Goal: Task Accomplishment & Management: Complete application form

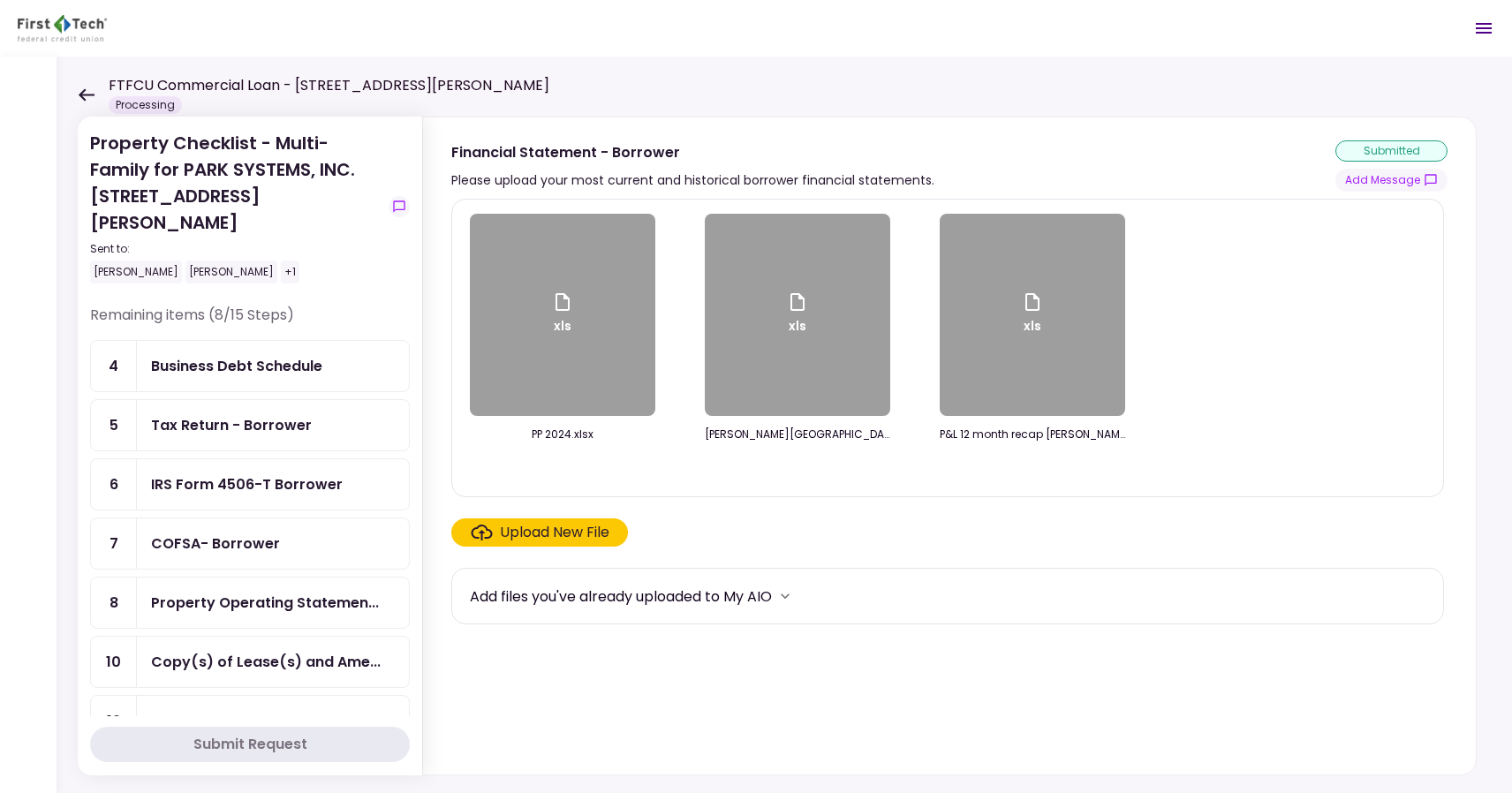
click at [296, 355] on div "Business Debt Schedule" at bounding box center [237, 365] width 171 height 22
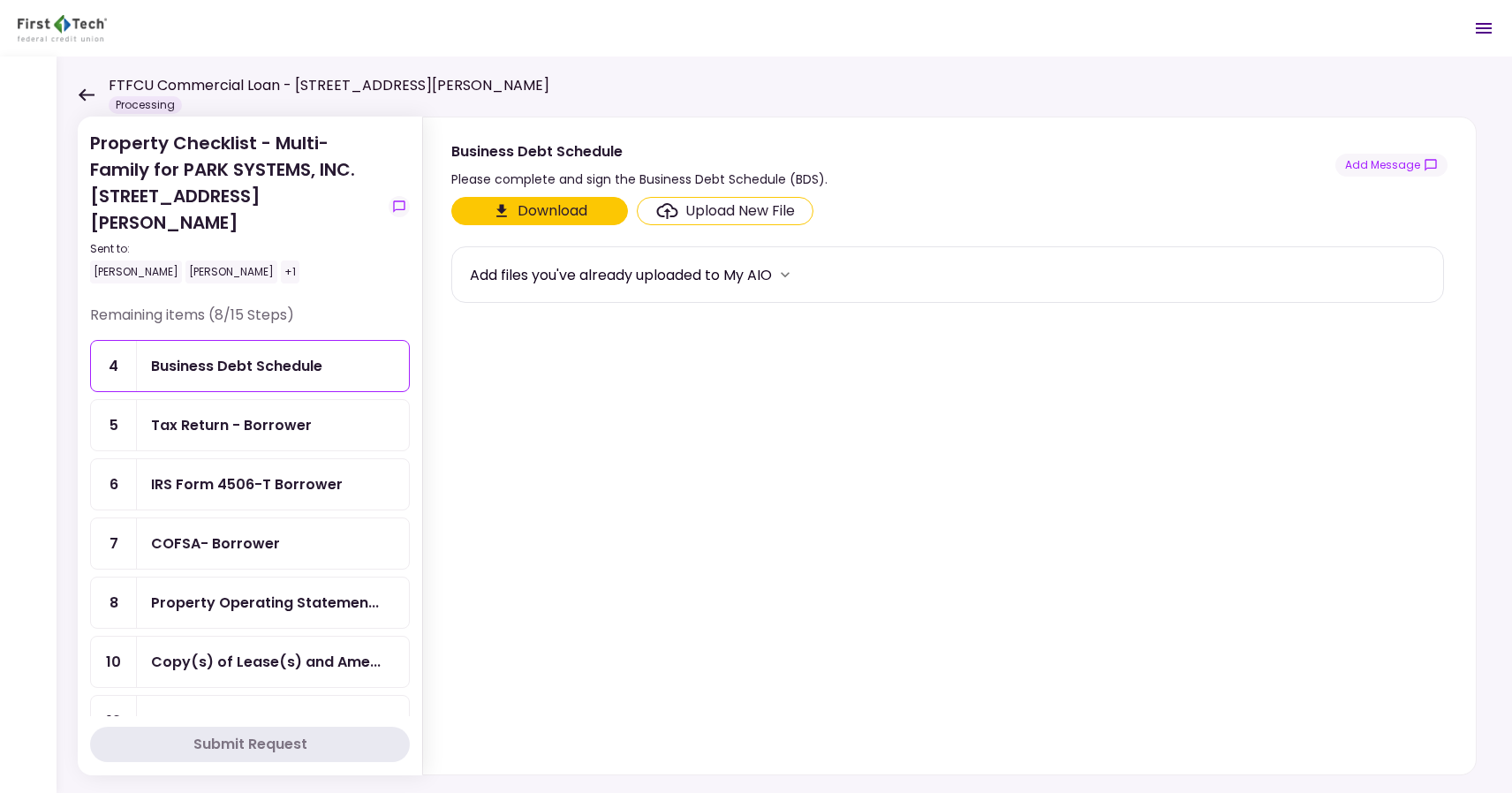
click at [533, 208] on button "Download" at bounding box center [540, 211] width 177 height 28
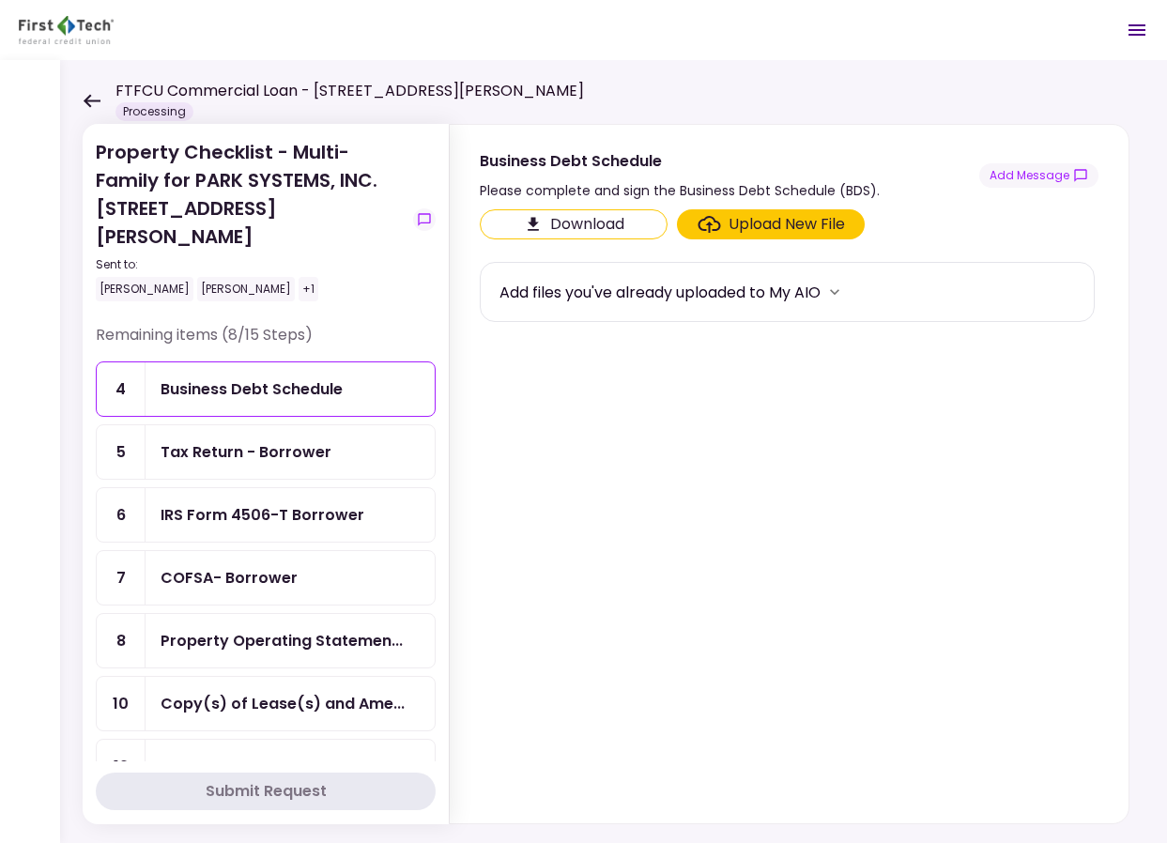
click at [309, 440] on div "Tax Return - Borrower" at bounding box center [246, 451] width 171 height 23
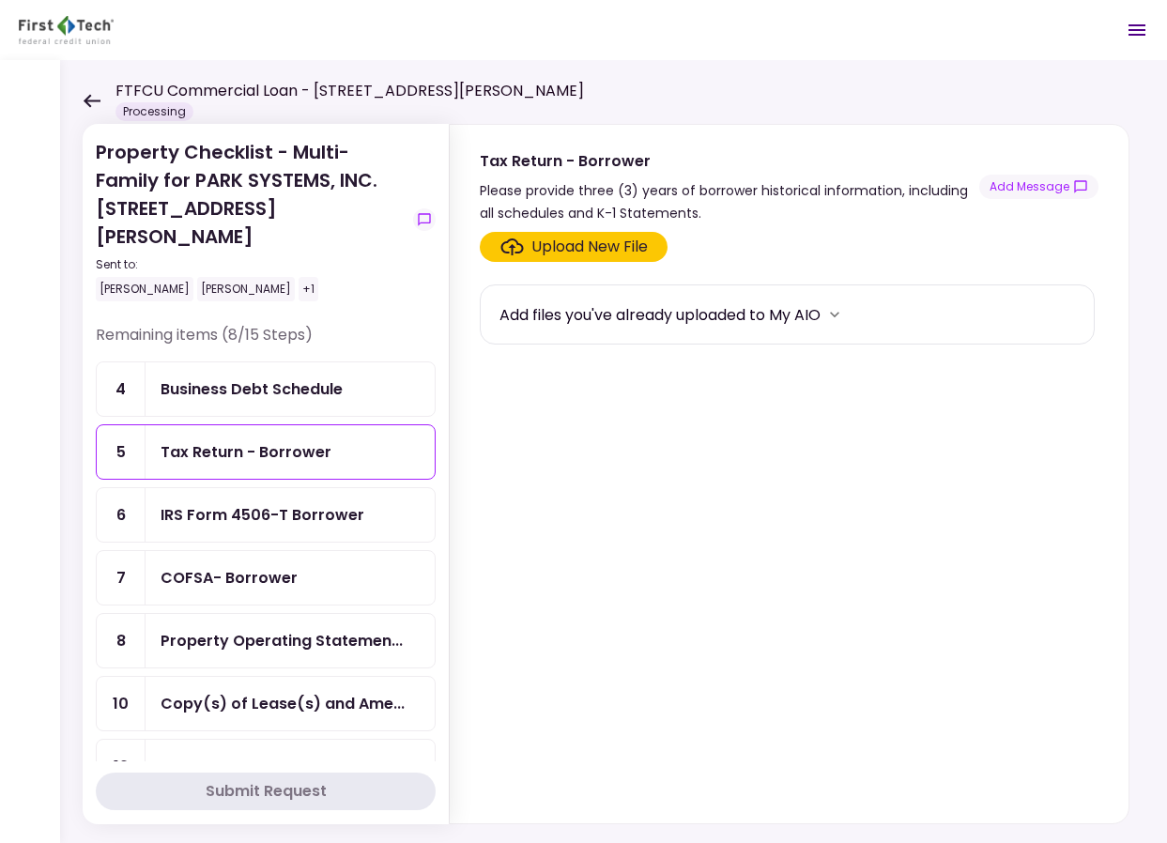
click at [304, 503] on div "IRS Form 4506-T Borrower" at bounding box center [263, 514] width 204 height 23
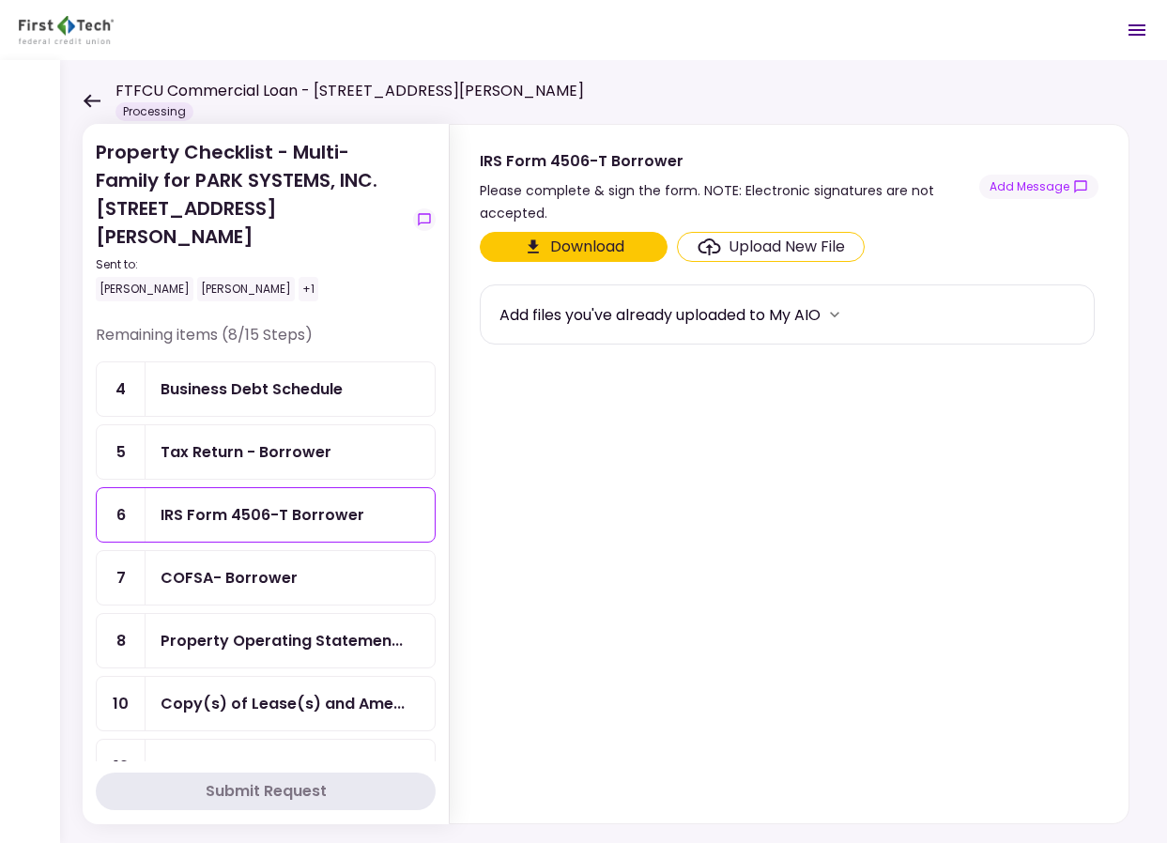
click at [299, 551] on div "COFSA- Borrower" at bounding box center [290, 578] width 289 height 54
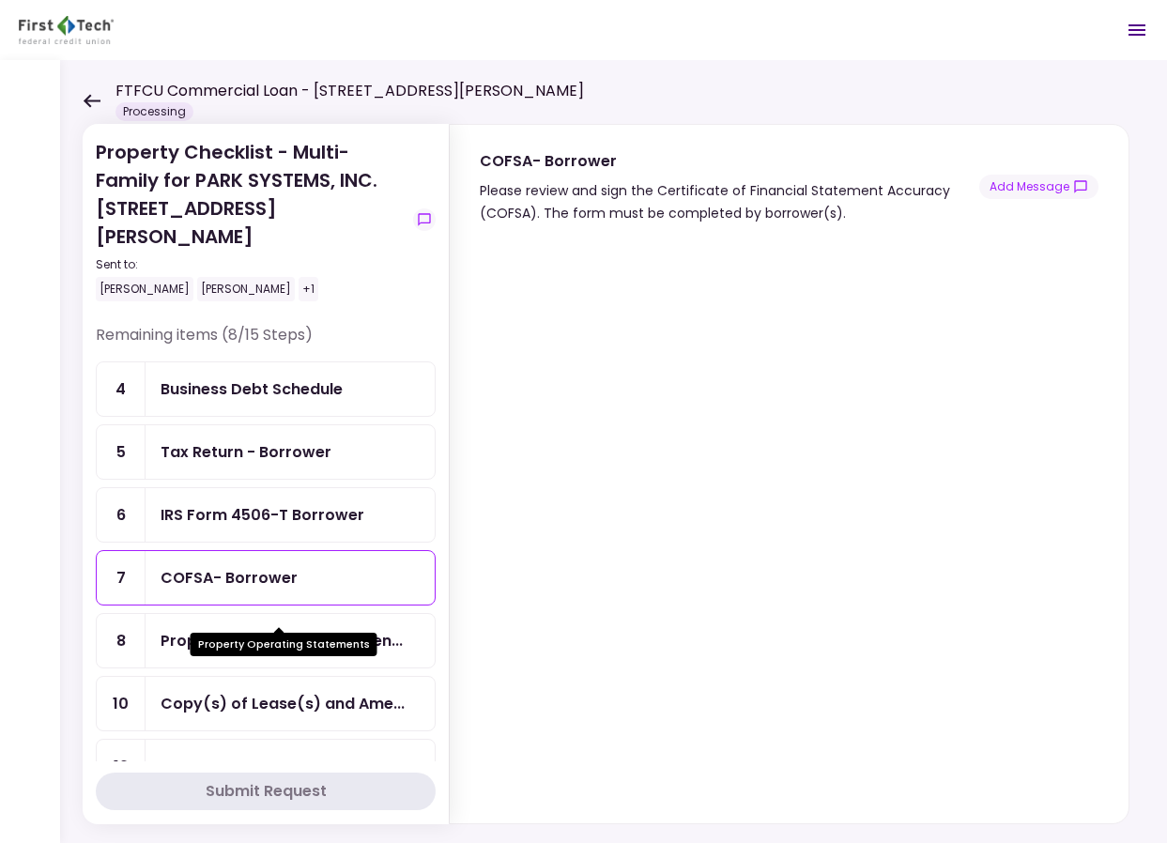
click at [299, 629] on div "Property Operating Statemen..." at bounding box center [282, 640] width 242 height 23
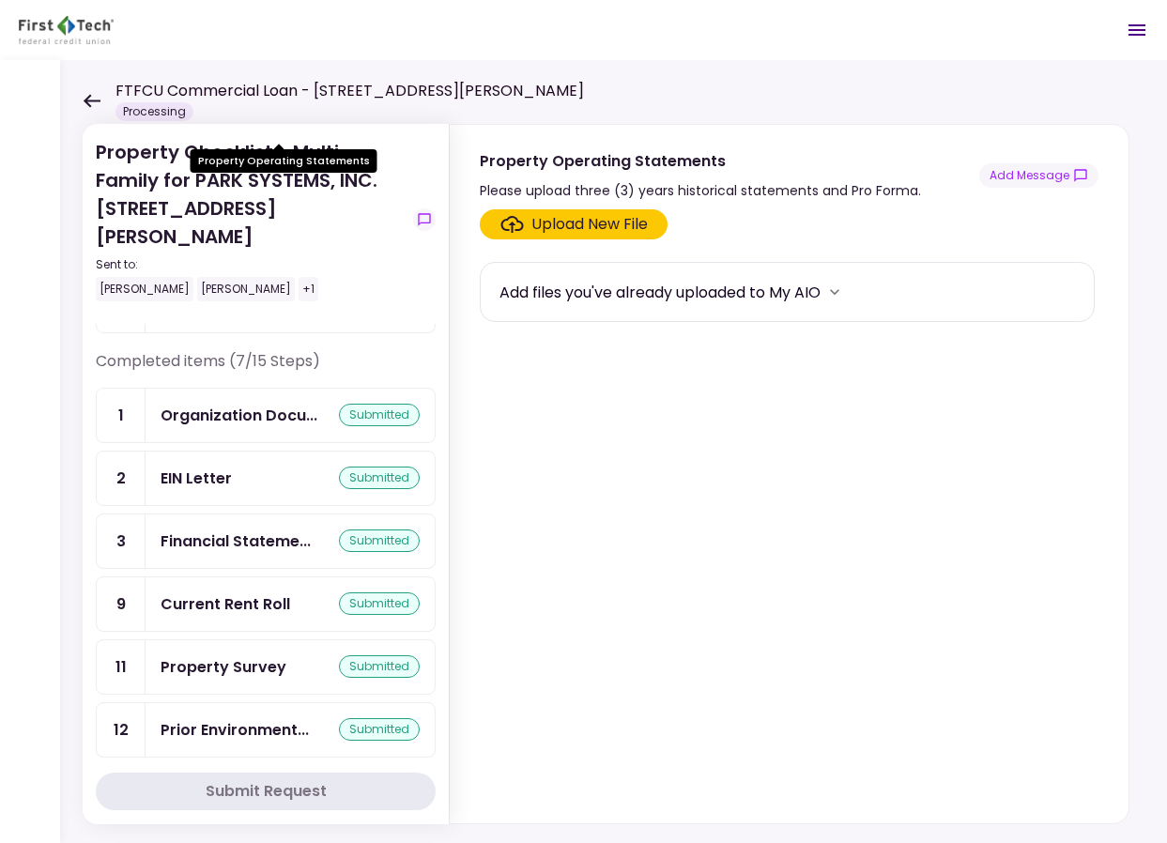
scroll to position [558, 0]
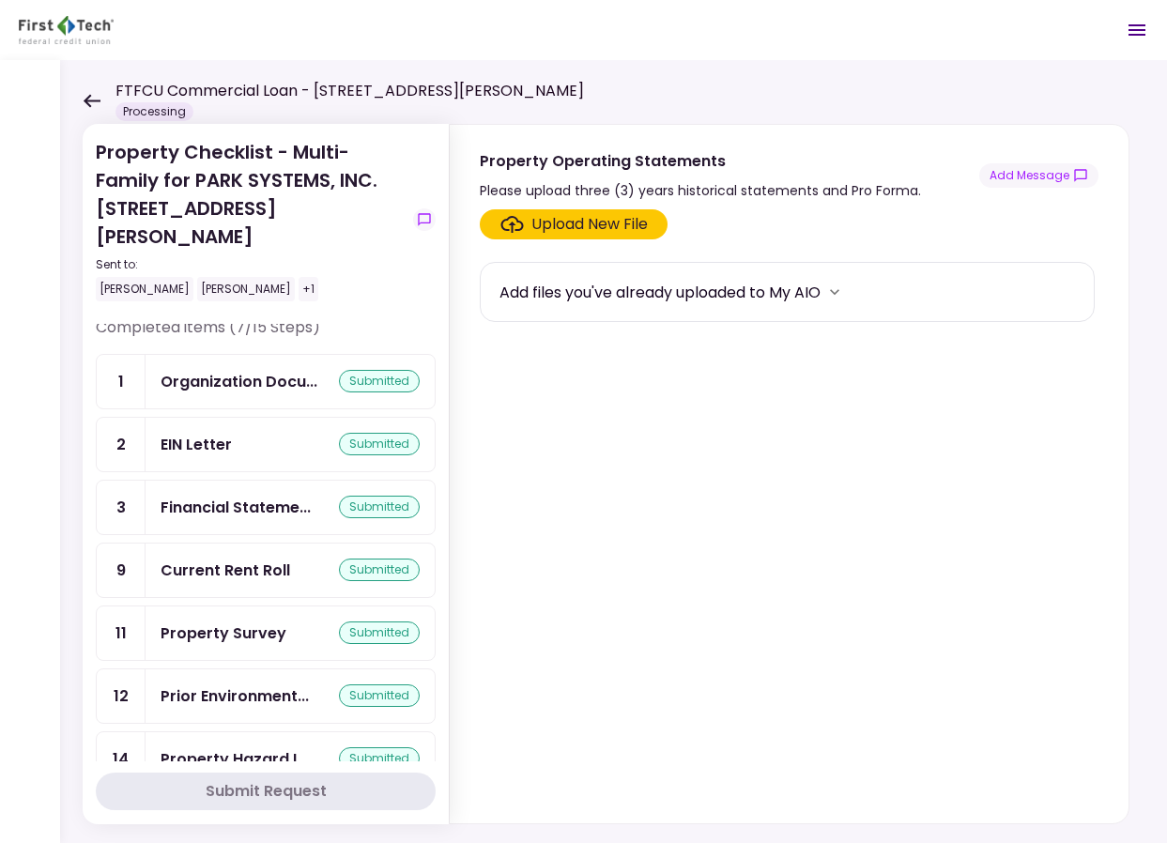
click at [262, 496] on div "Financial Stateme..." at bounding box center [236, 507] width 150 height 23
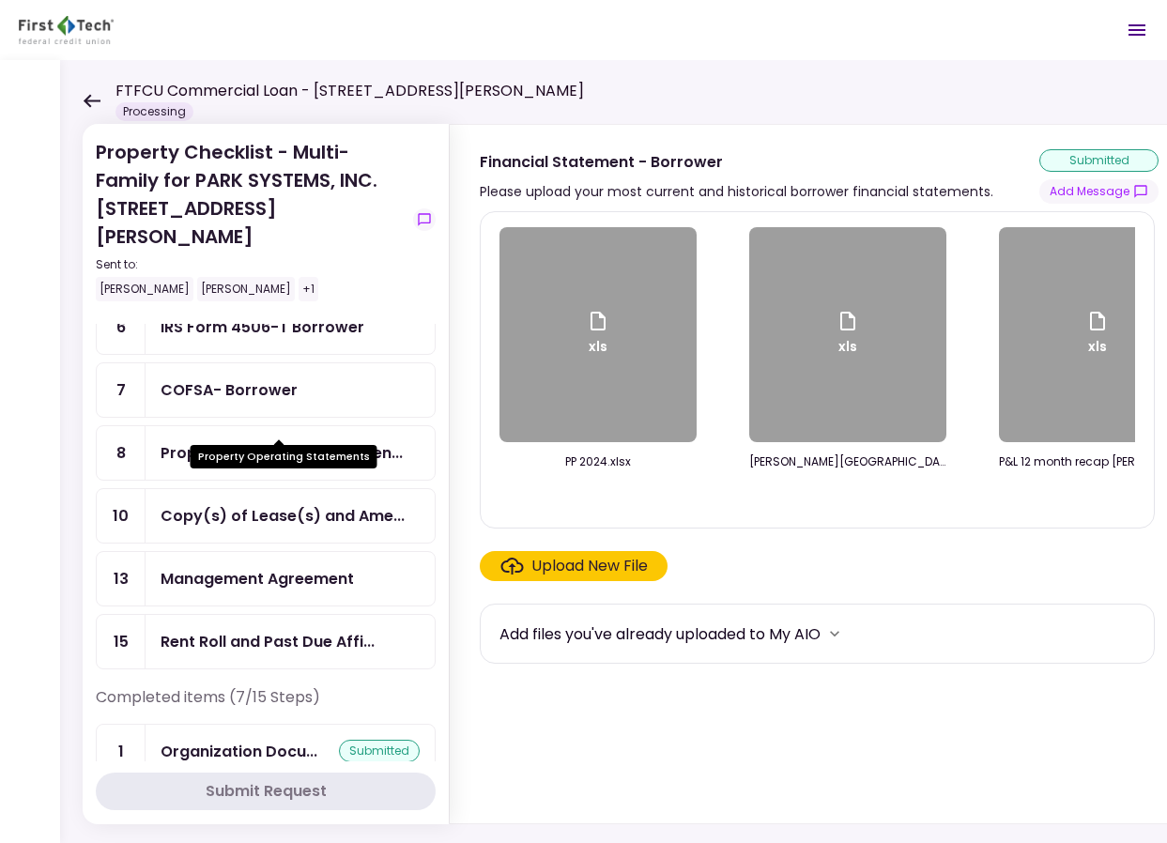
click at [315, 441] on div "Property Operating Statemen..." at bounding box center [282, 452] width 242 height 23
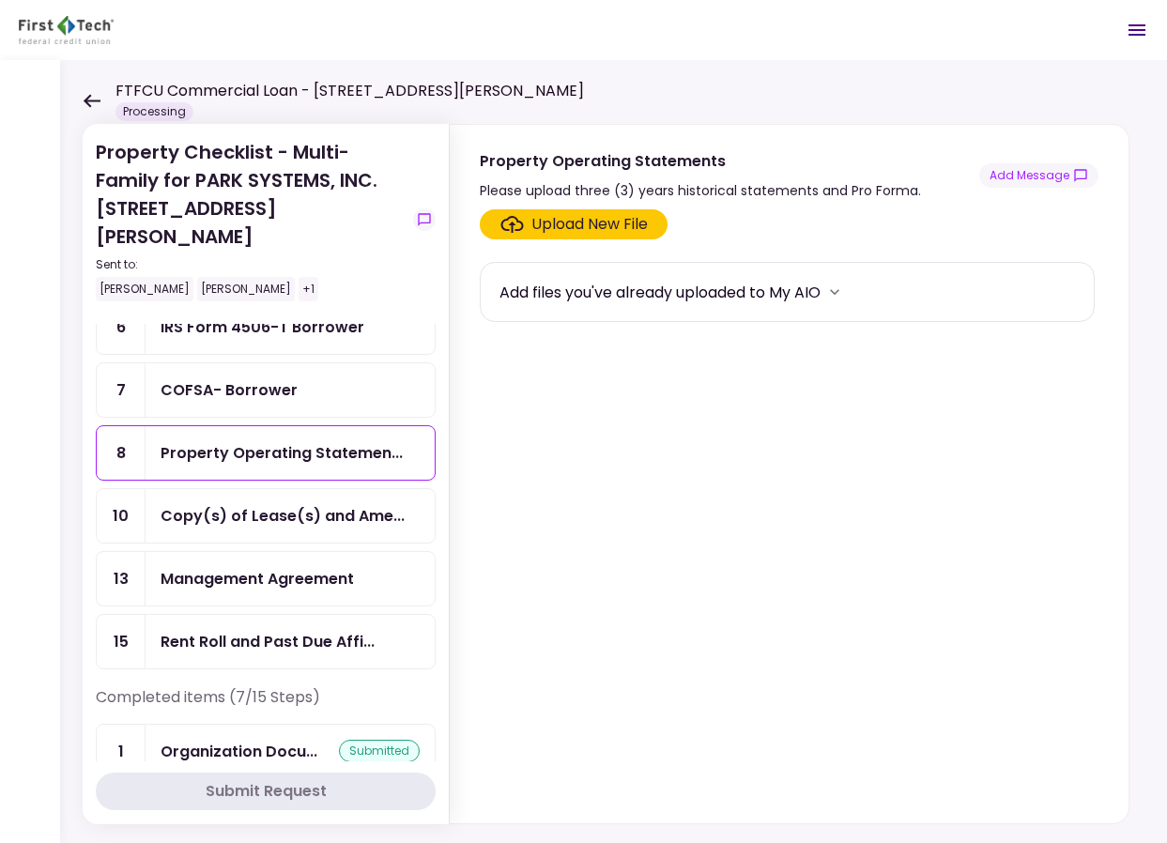
click at [839, 289] on icon "more" at bounding box center [834, 292] width 9 height 6
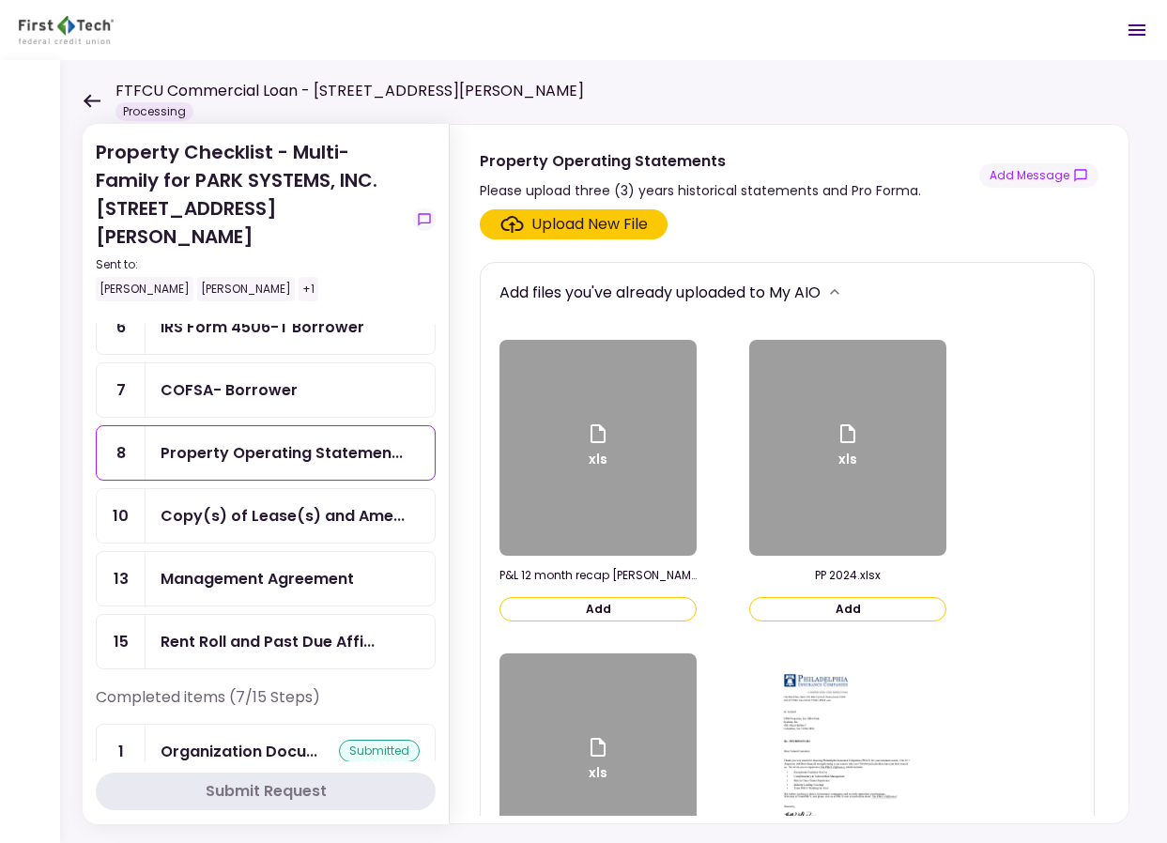
click at [645, 606] on button "Add" at bounding box center [597, 609] width 197 height 24
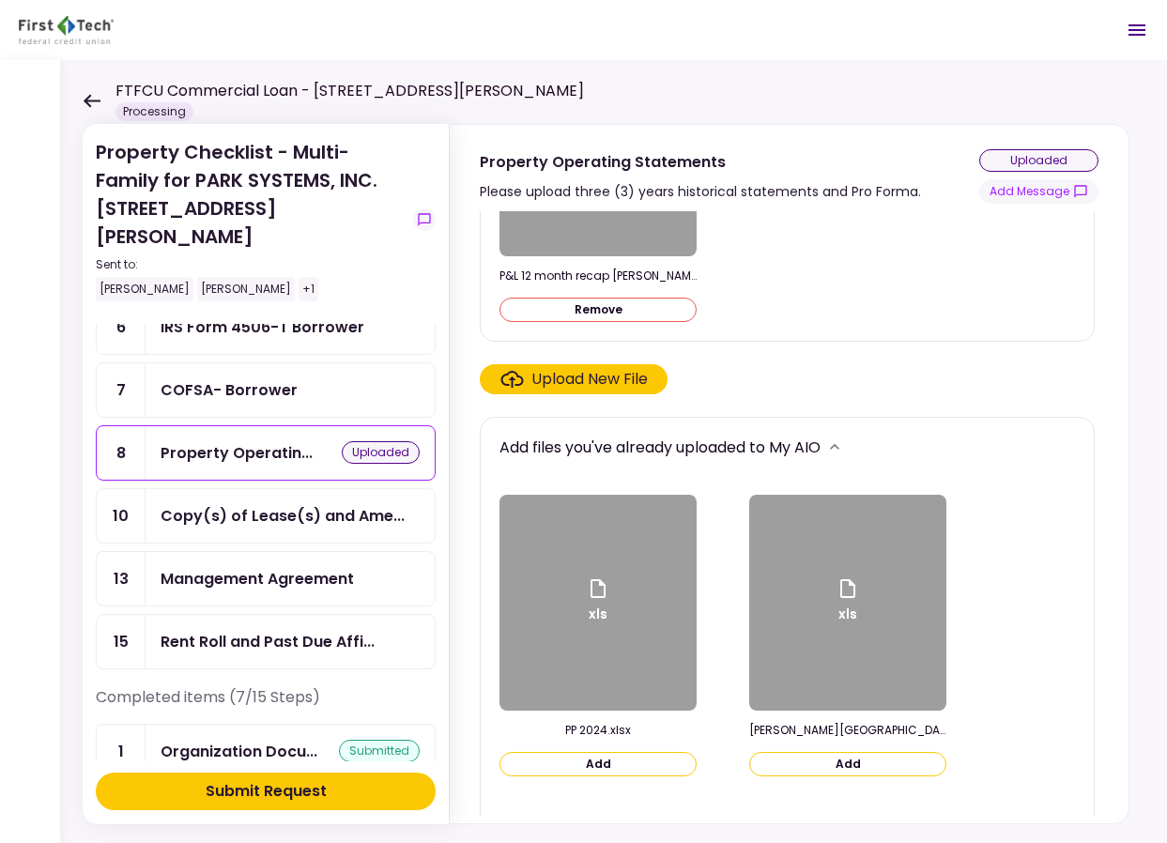
scroll to position [193, 0]
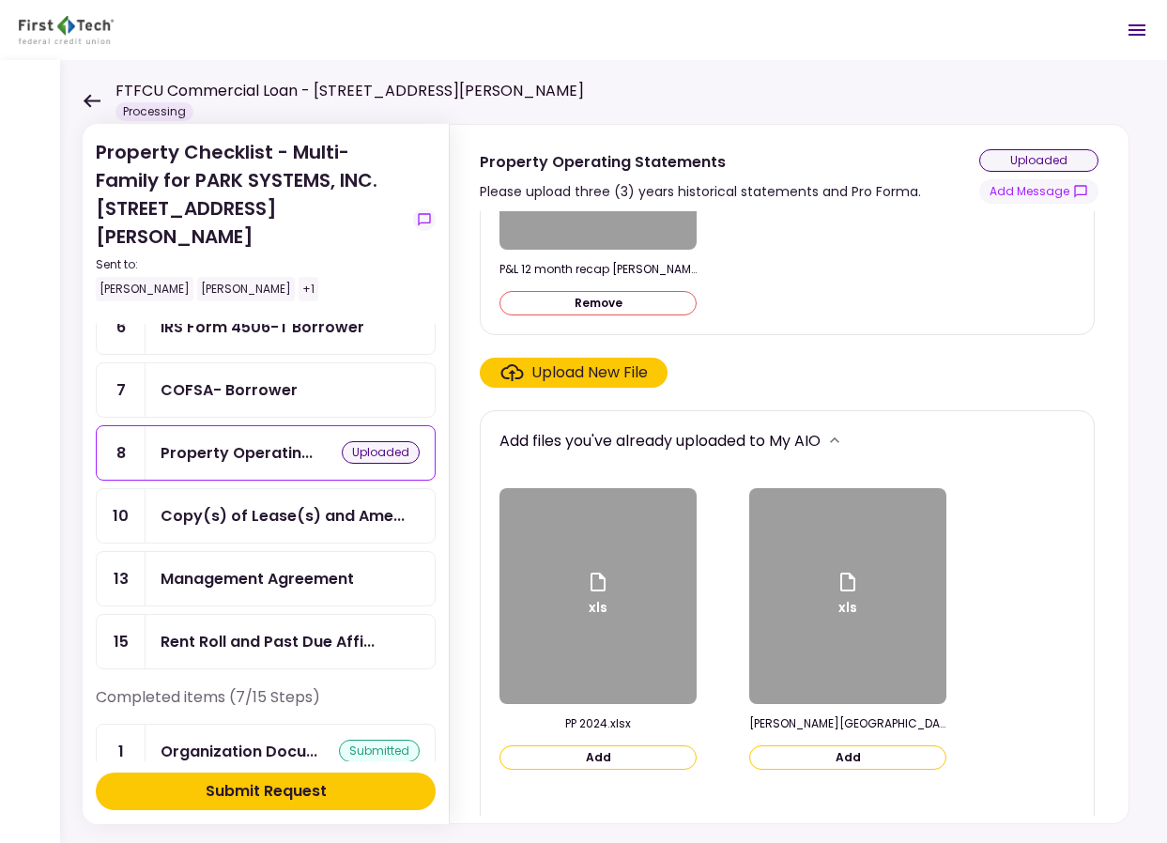
click at [668, 757] on button "Add" at bounding box center [597, 757] width 197 height 24
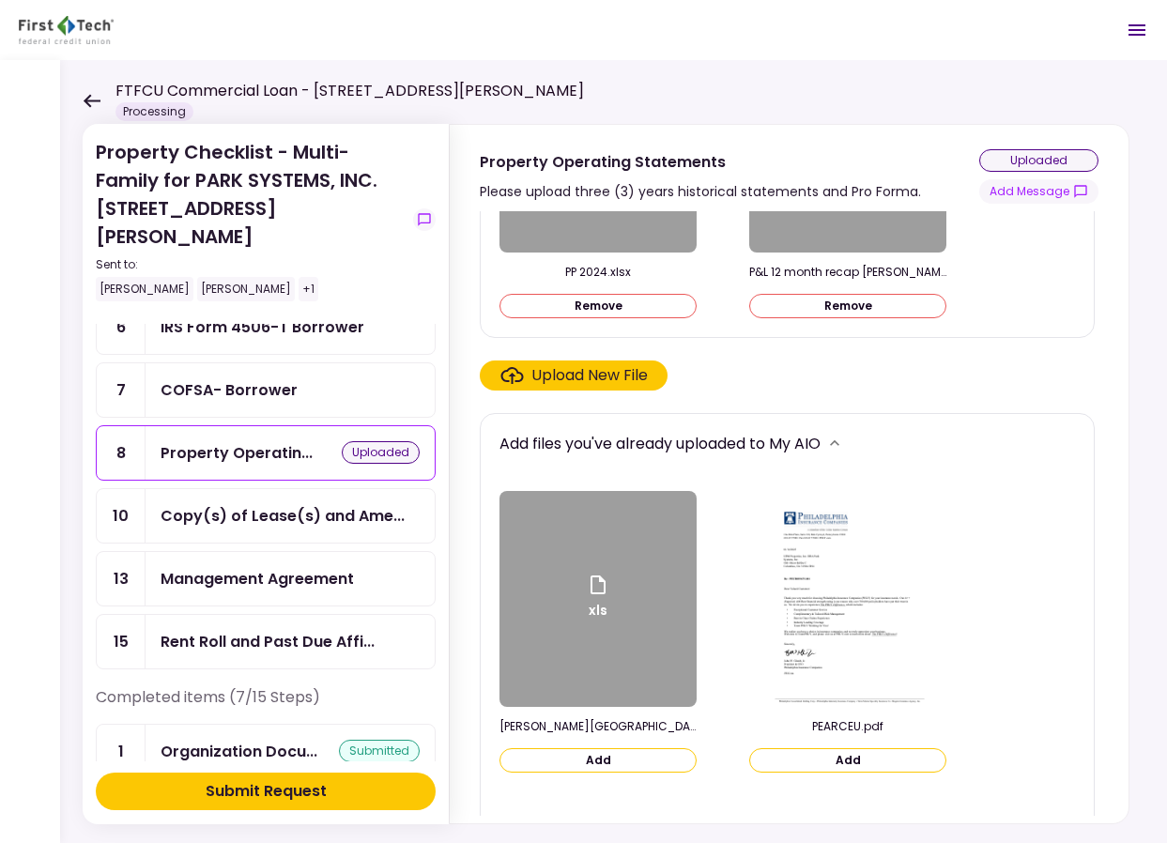
scroll to position [189, 0]
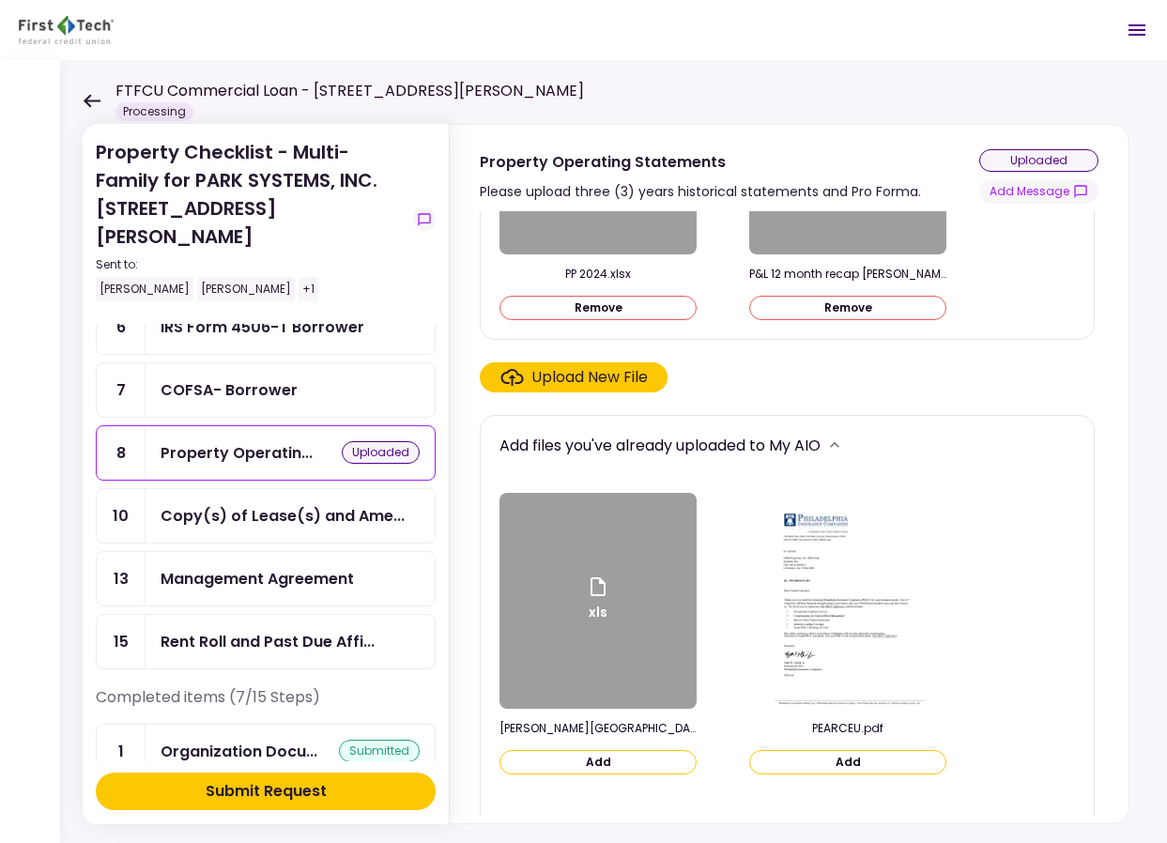
click at [675, 761] on button "Add" at bounding box center [597, 762] width 197 height 24
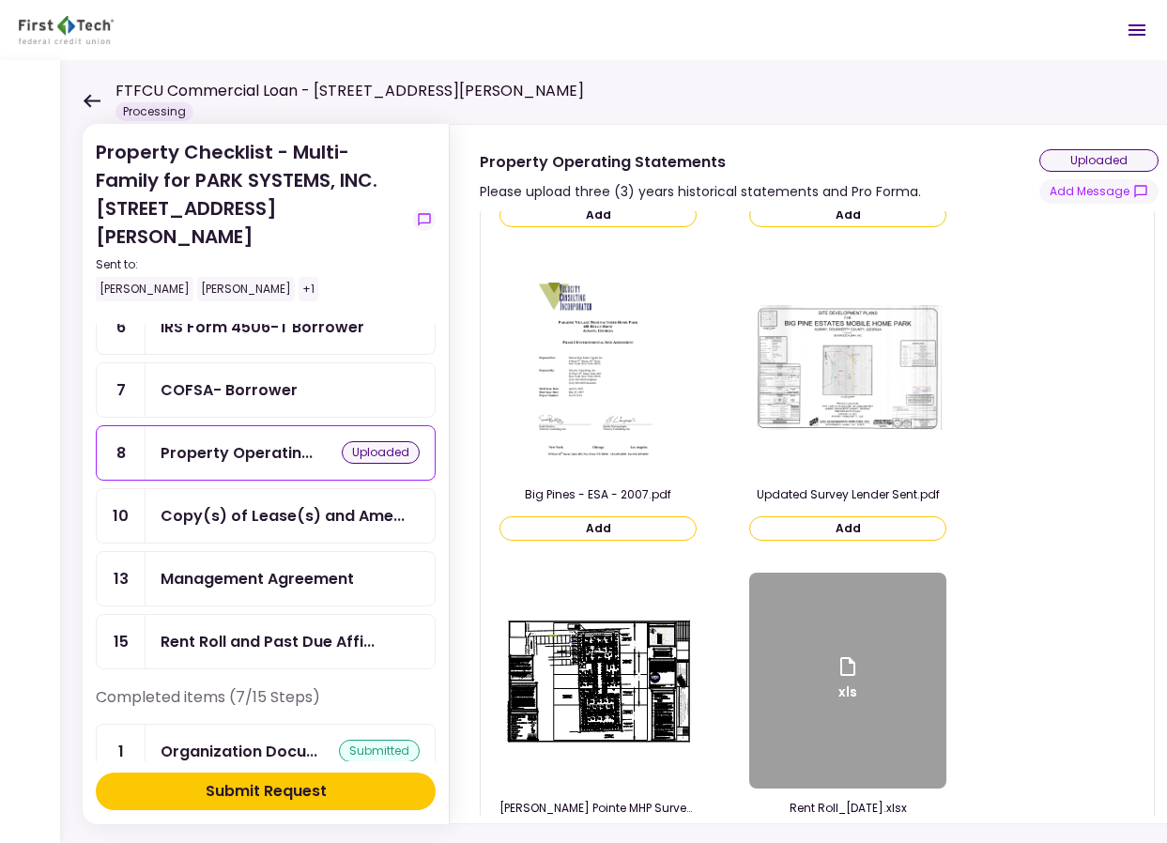
scroll to position [748, 0]
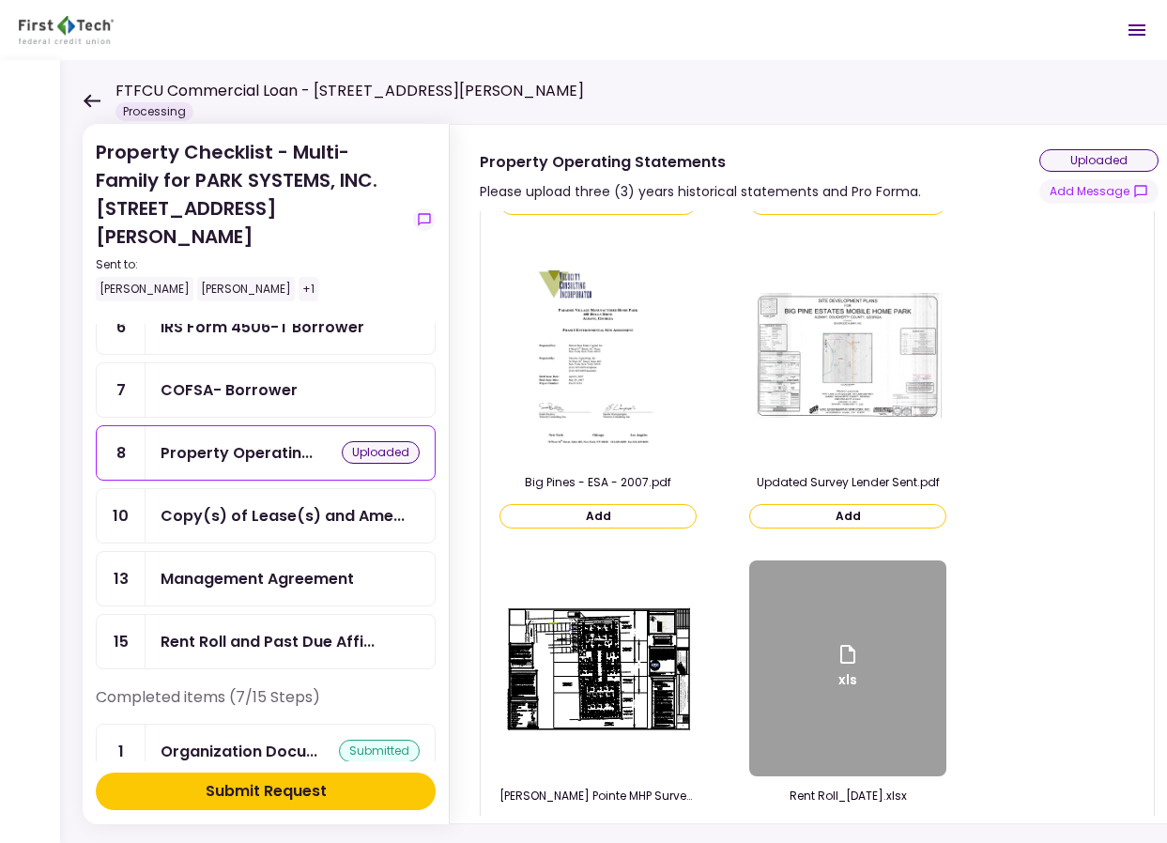
click at [293, 787] on div "Submit Request" at bounding box center [266, 791] width 121 height 23
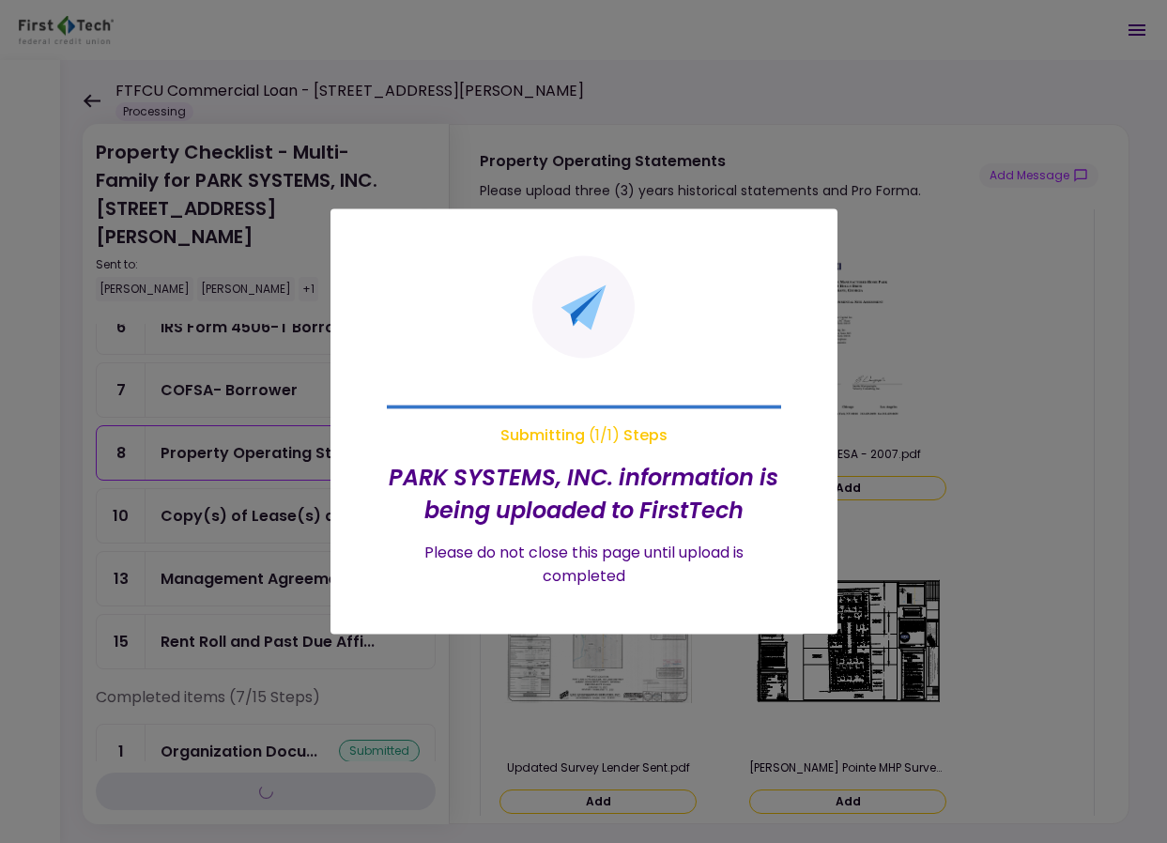
scroll to position [403, 0]
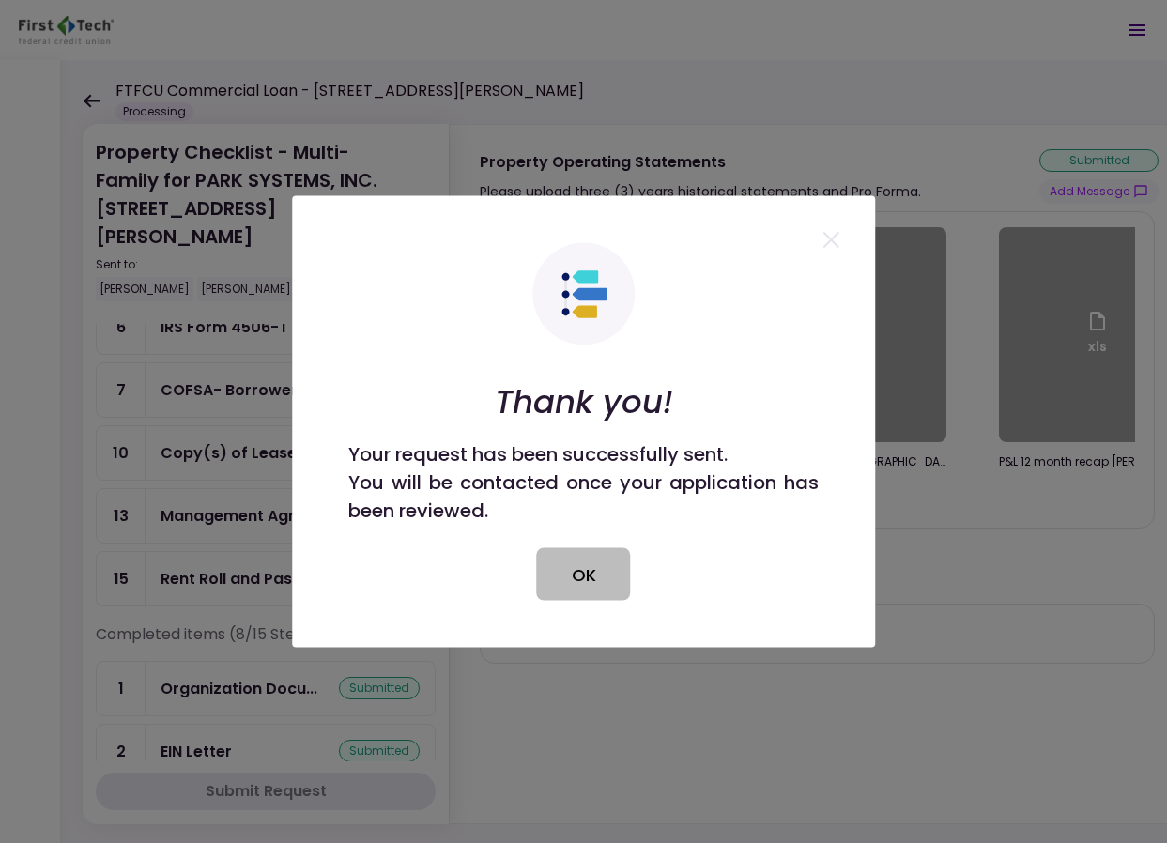
click at [577, 579] on button "OK" at bounding box center [584, 574] width 94 height 53
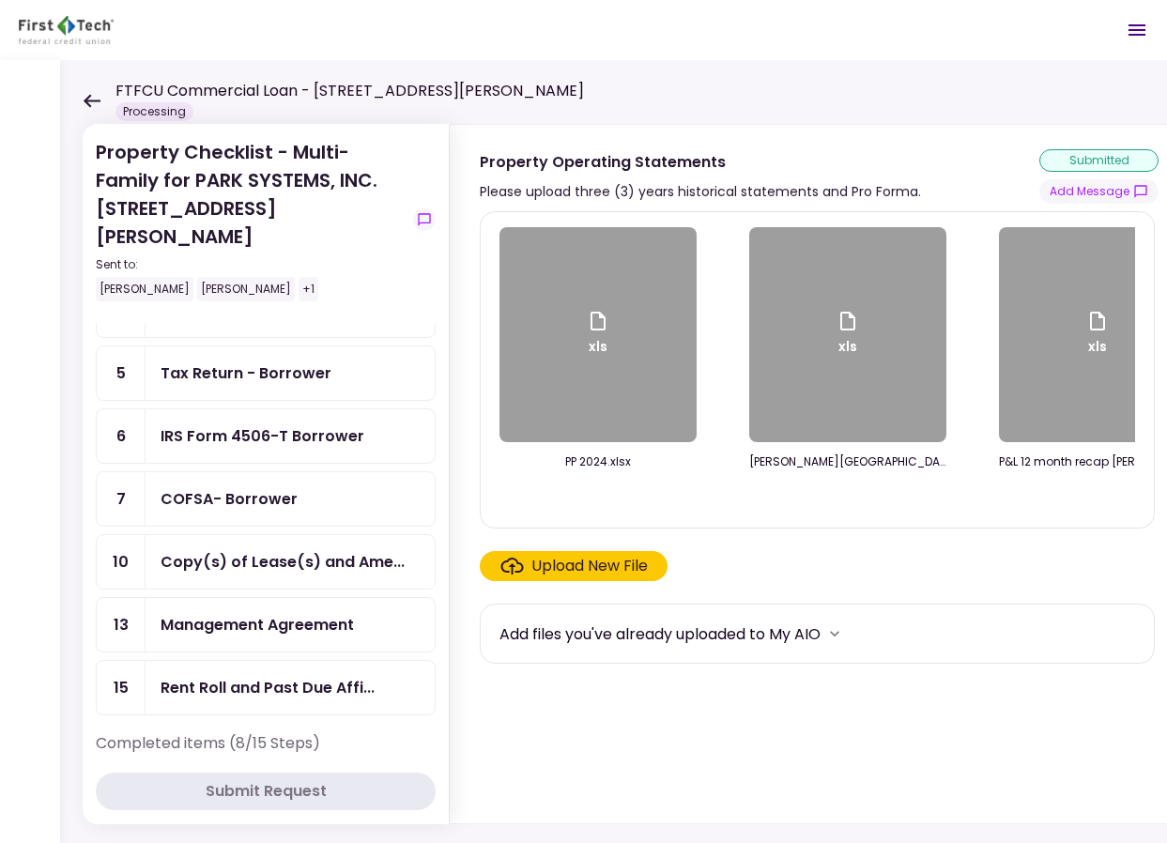
scroll to position [0, 0]
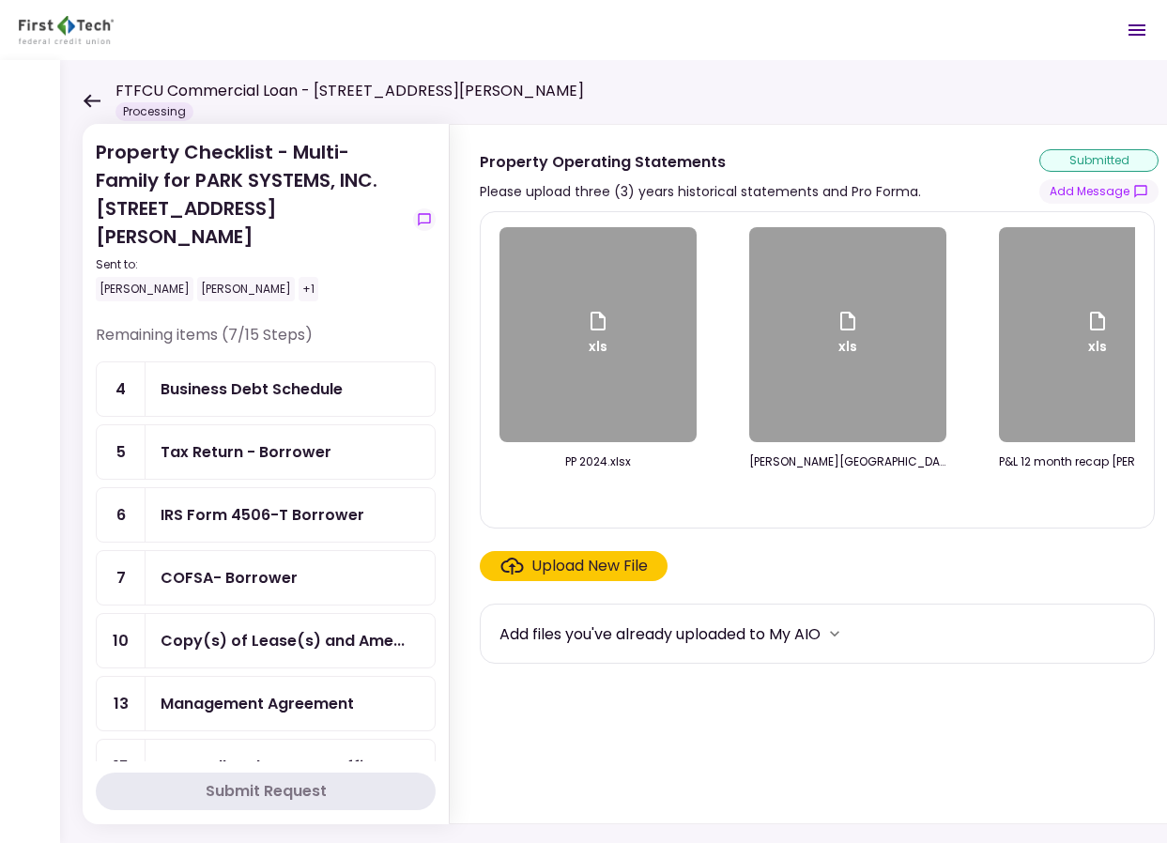
click at [310, 503] on div "IRS Form 4506-T Borrower" at bounding box center [263, 514] width 204 height 23
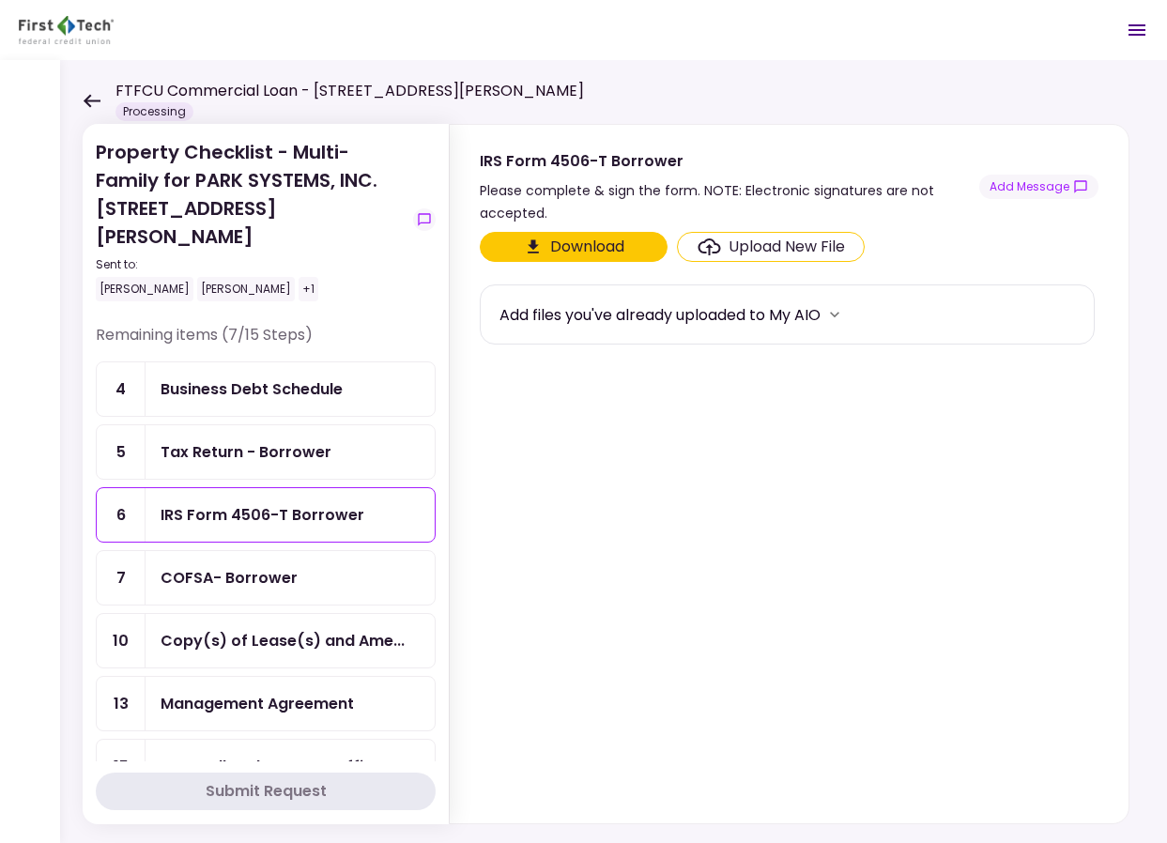
click at [560, 245] on button "Download" at bounding box center [574, 247] width 188 height 30
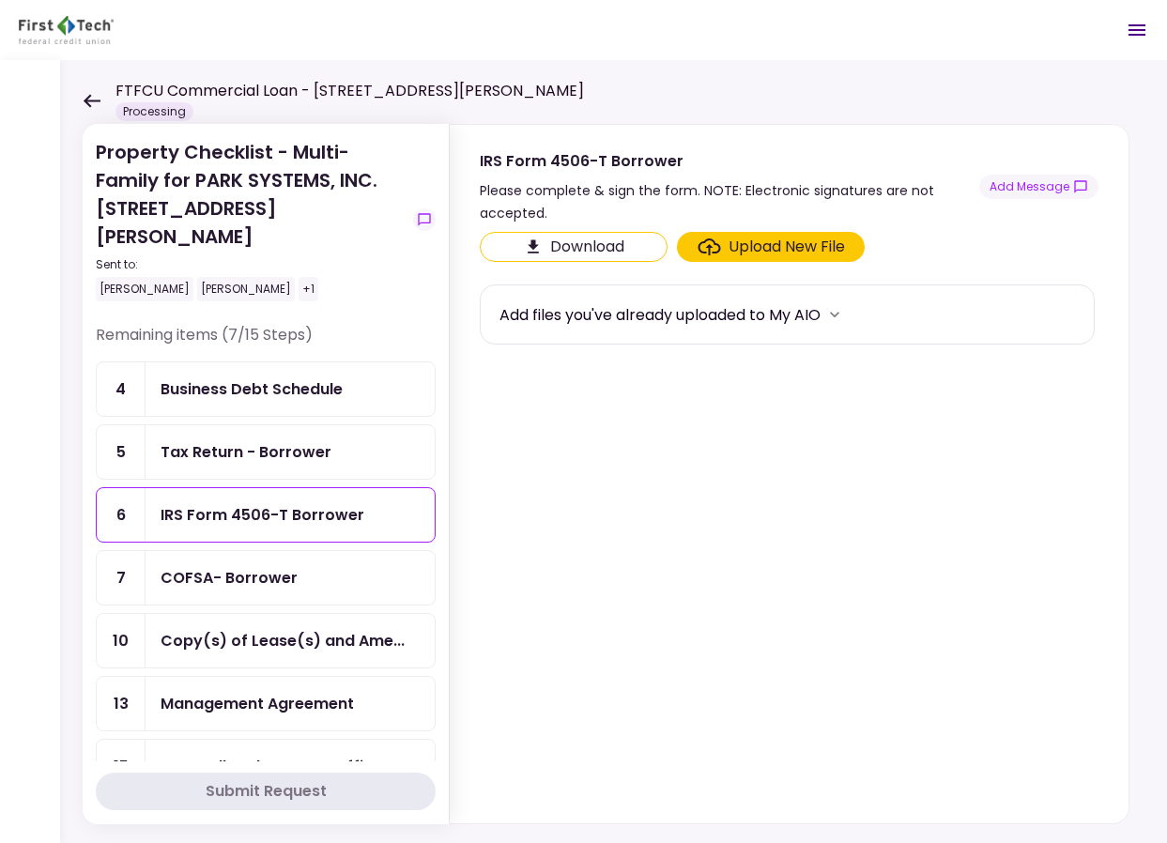
click at [501, 17] on header "FTFCU Commercial Loan - [STREET_ADDRESS][PERSON_NAME] Processing 0 Messages New…" at bounding box center [583, 30] width 1167 height 60
